Goal: Information Seeking & Learning: Learn about a topic

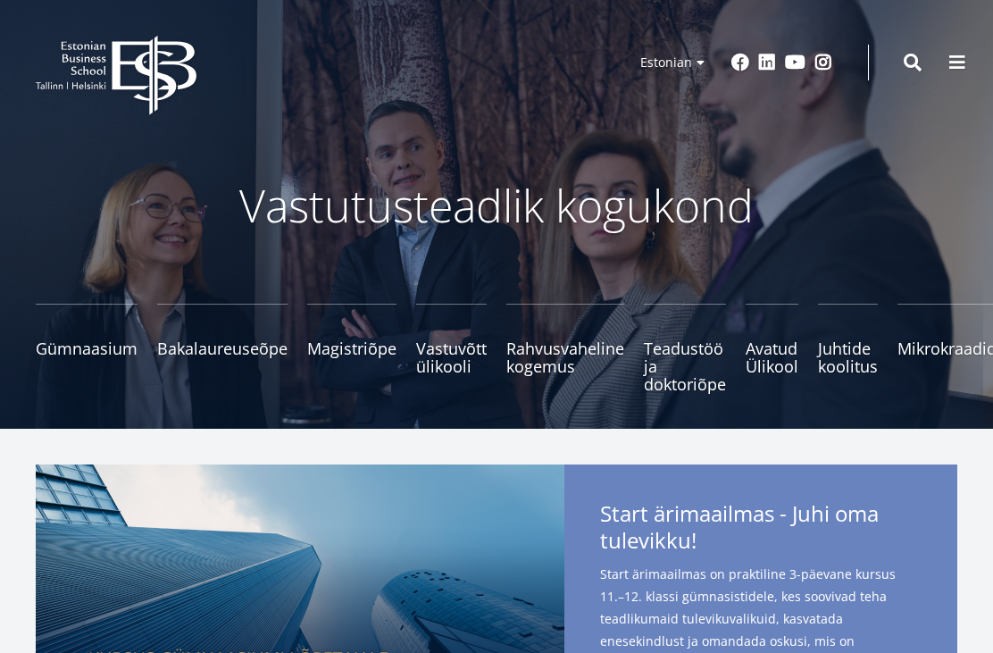
click at [97, 363] on small "Tutvu ja registreeru" at bounding box center [87, 375] width 102 height 27
click at [228, 351] on span "Bakalaureuseõpe Tutvu ja registreeru" at bounding box center [222, 348] width 130 height 18
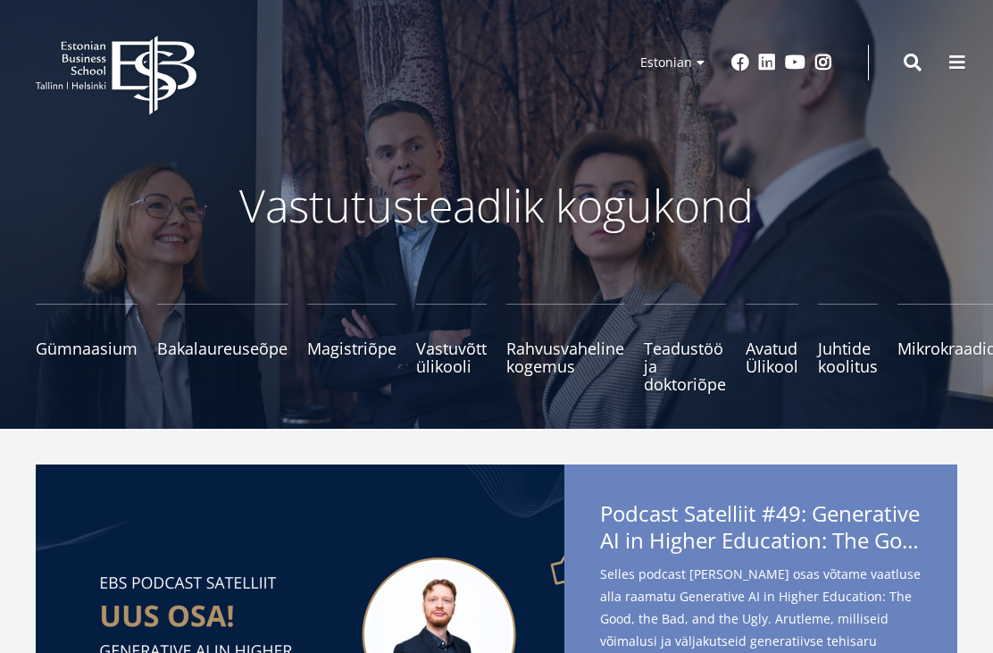
click at [358, 346] on span "Magistriõpe Tutvu ja registreeru" at bounding box center [351, 348] width 89 height 18
click at [766, 364] on span "Avatud Ülikool Tutvu ja registreeru" at bounding box center [772, 357] width 53 height 36
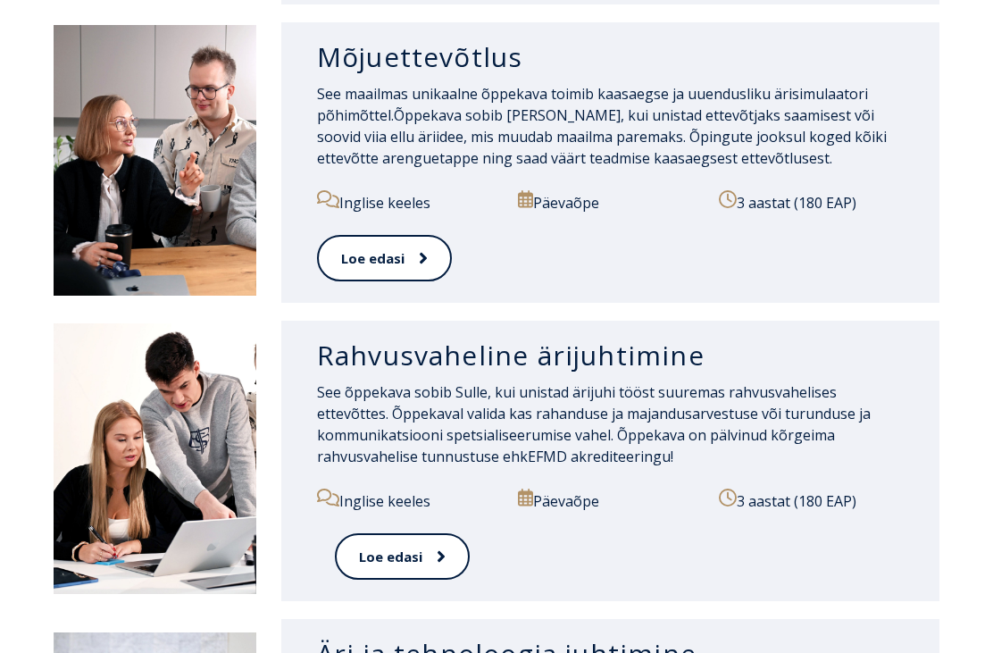
scroll to position [1581, 0]
click at [422, 533] on link "Loe edasi" at bounding box center [402, 556] width 135 height 47
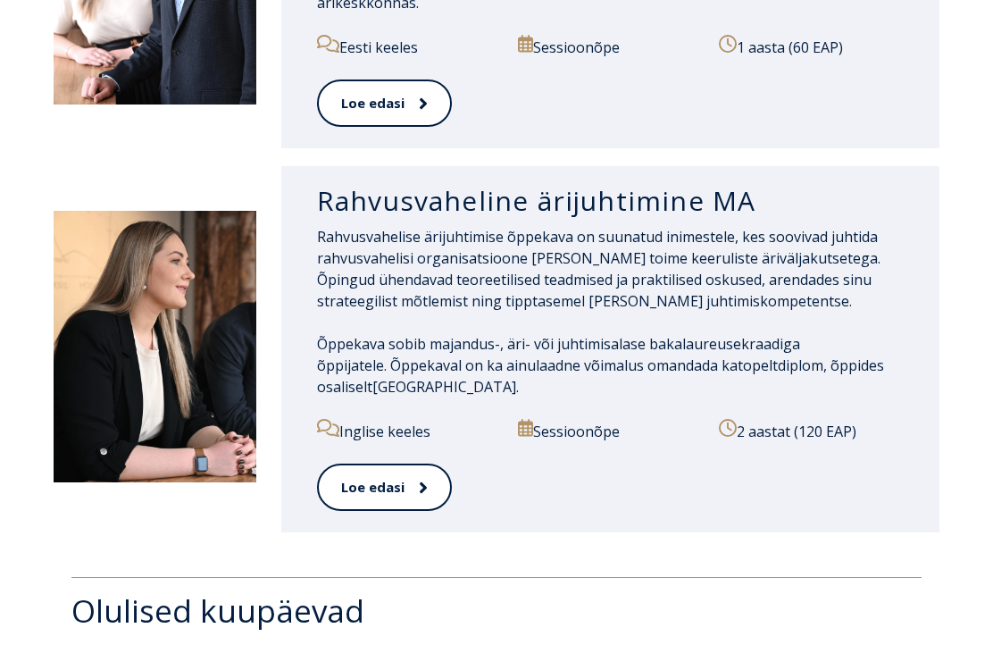
scroll to position [1934, 0]
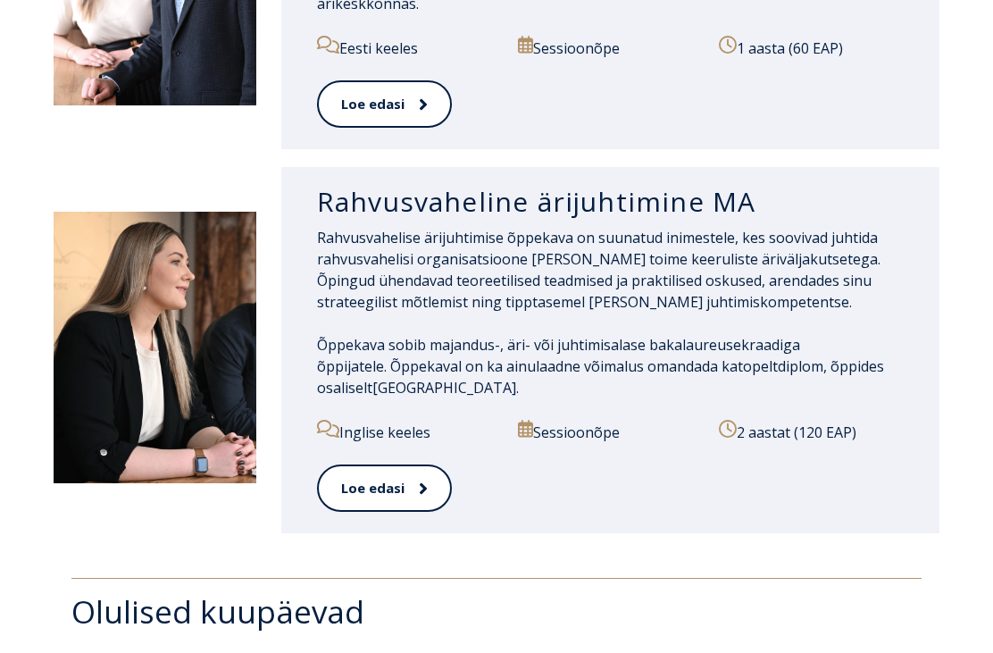
click at [580, 421] on p "Sessioonõpe" at bounding box center [610, 432] width 185 height 23
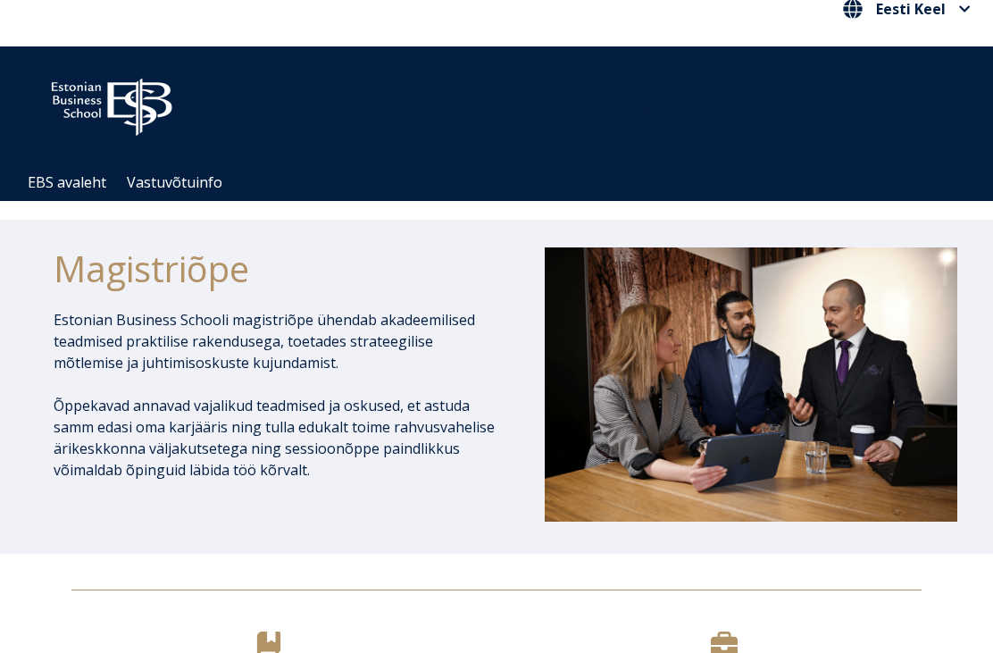
scroll to position [0, 0]
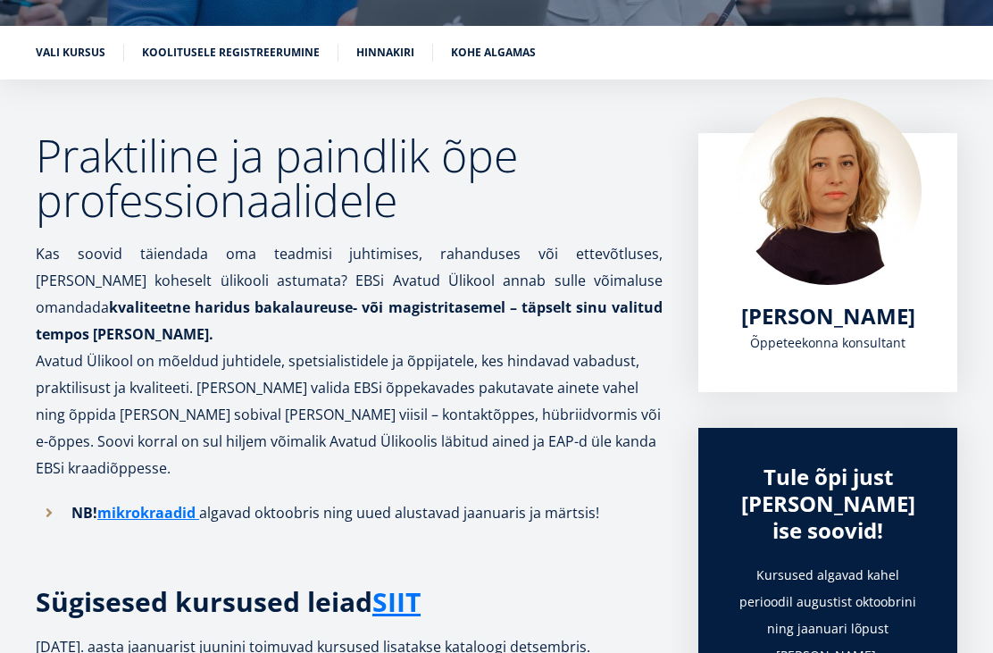
scroll to position [260, 0]
click at [170, 499] on link "ikrokraadid" at bounding box center [154, 512] width 84 height 27
